Goal: Information Seeking & Learning: Learn about a topic

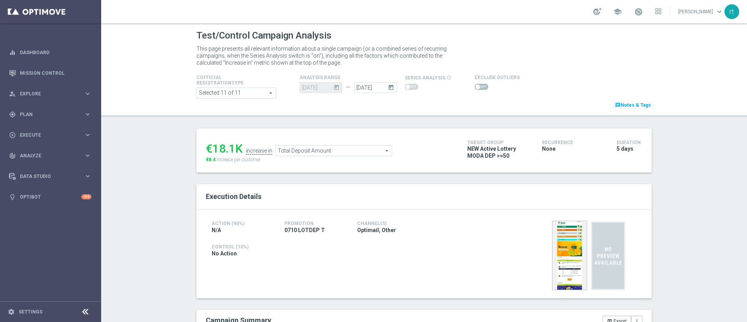
scroll to position [146, 0]
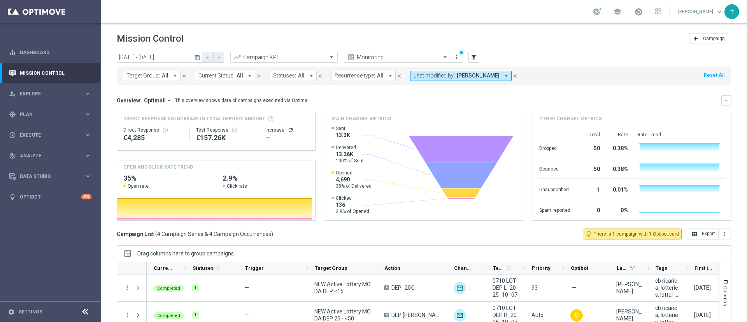
scroll to position [11, 0]
